Goal: Transaction & Acquisition: Purchase product/service

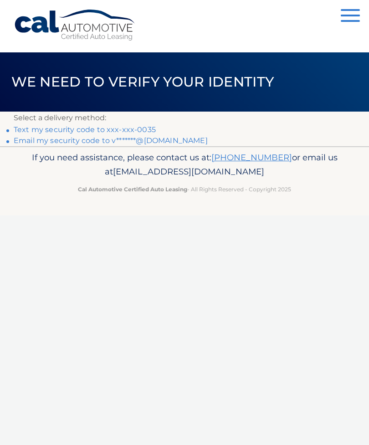
click at [137, 132] on link "Text my security code to xxx-xxx-0035" at bounding box center [85, 129] width 142 height 9
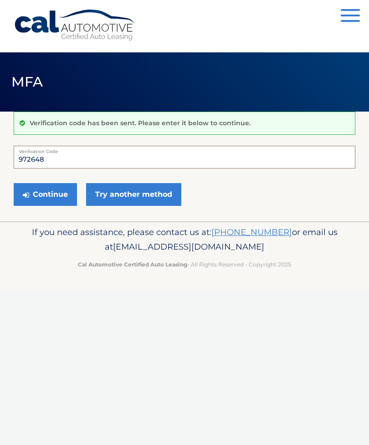
type input "972648"
click at [55, 195] on button "Continue" at bounding box center [45, 194] width 63 height 23
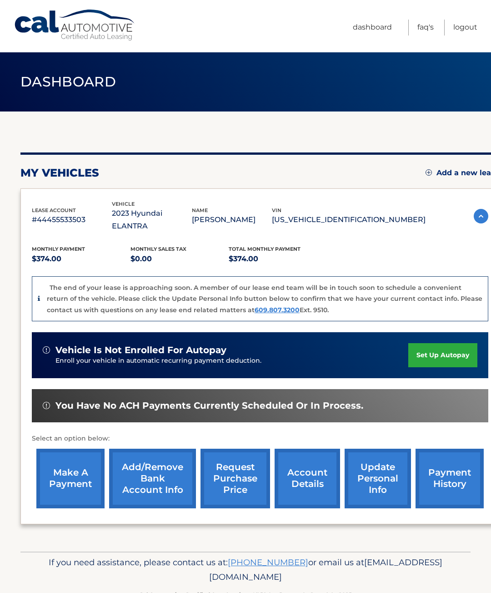
click at [69, 475] on link "make a payment" at bounding box center [70, 479] width 68 height 60
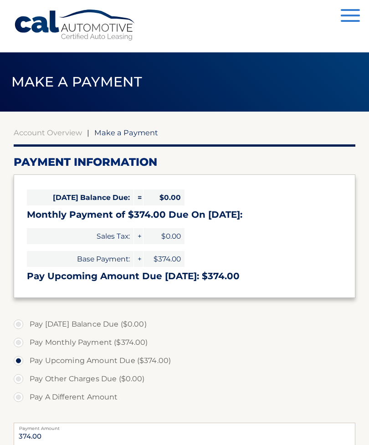
select select "ZjY2Y2UyNTYtM2EyYS00ZWY4LWE0OTQtOGIxNDI1ZWVmZWI0"
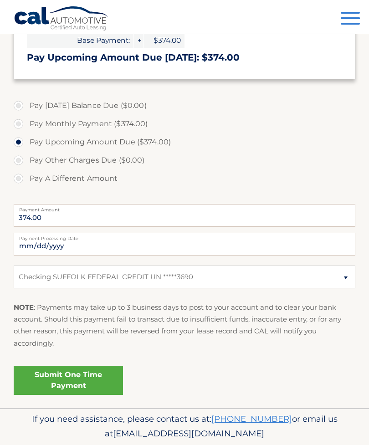
scroll to position [219, 0]
click at [85, 373] on link "Submit One Time Payment" at bounding box center [68, 379] width 109 height 29
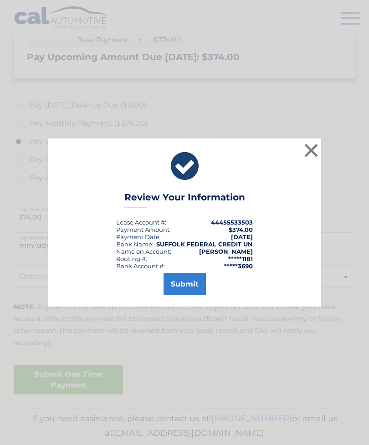
click at [190, 295] on button "Submit" at bounding box center [184, 284] width 42 height 22
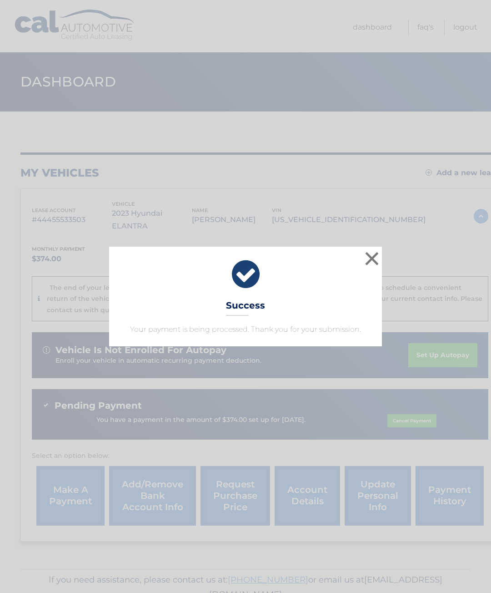
click at [372, 262] on button "×" at bounding box center [372, 258] width 18 height 18
